Goal: Task Accomplishment & Management: Manage account settings

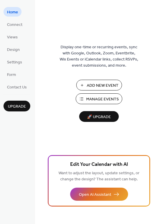
click at [12, 26] on span "Connect" at bounding box center [14, 25] width 15 height 6
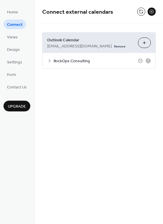
click at [56, 63] on span "RockOps Consulting" at bounding box center [96, 61] width 84 height 6
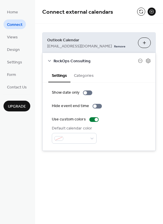
click at [68, 28] on div "Outlook Calendar [EMAIL_ADDRESS][DOMAIN_NAME] Remove Choose Calendars RockOps C…" at bounding box center [99, 92] width 128 height 136
click at [56, 58] on span "RockOps Consulting" at bounding box center [96, 61] width 84 height 6
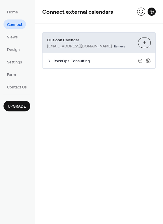
click at [147, 41] on button "Choose Calendars" at bounding box center [144, 43] width 13 height 10
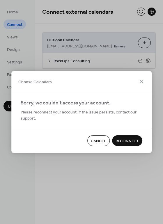
click at [91, 138] on span "Cancel" at bounding box center [98, 141] width 15 height 6
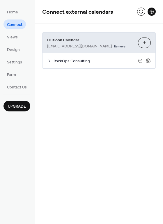
click at [52, 62] on div "RockOps Consulting" at bounding box center [99, 60] width 113 height 15
click at [44, 59] on div "RockOps Consulting" at bounding box center [99, 60] width 113 height 15
click at [49, 60] on icon at bounding box center [49, 61] width 5 height 5
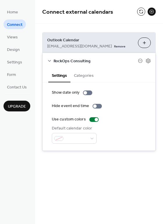
click at [151, 13] on button at bounding box center [152, 12] width 8 height 8
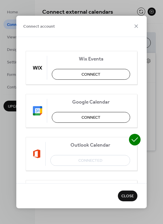
click at [139, 20] on div "Connect account" at bounding box center [81, 26] width 131 height 21
click at [134, 27] on icon at bounding box center [136, 26] width 7 height 7
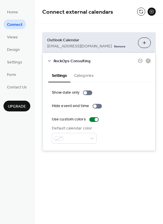
click at [114, 45] on link "Remove" at bounding box center [119, 46] width 11 height 6
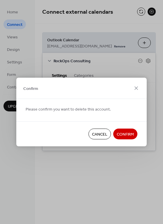
click at [120, 133] on span "Confirm" at bounding box center [125, 135] width 17 height 6
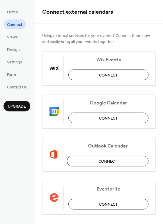
click at [97, 167] on div "Outlook Calendar Connect" at bounding box center [99, 155] width 114 height 34
click at [100, 161] on span "Connect" at bounding box center [107, 162] width 19 height 6
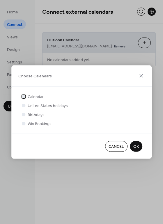
click at [24, 96] on div at bounding box center [23, 96] width 3 height 3
click at [24, 125] on div at bounding box center [23, 123] width 3 height 3
click at [133, 147] on button "OK" at bounding box center [136, 146] width 13 height 11
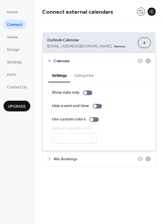
click at [54, 159] on span "Wix Bookings" at bounding box center [96, 159] width 84 height 6
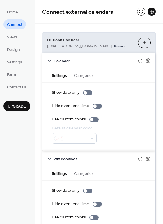
click at [50, 160] on icon at bounding box center [49, 159] width 5 height 5
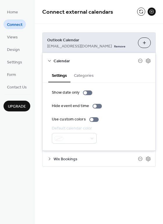
click at [147, 160] on icon at bounding box center [148, 158] width 5 height 5
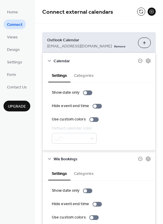
click at [142, 160] on div at bounding box center [144, 158] width 13 height 5
click at [135, 158] on span "Wix Bookings" at bounding box center [96, 159] width 84 height 6
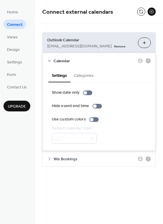
click at [139, 158] on icon at bounding box center [140, 159] width 5 height 5
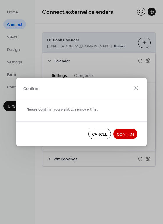
click at [126, 130] on button "Confirm" at bounding box center [125, 134] width 24 height 11
